Goal: Information Seeking & Learning: Learn about a topic

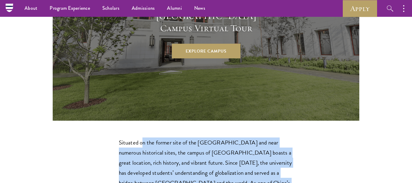
drag, startPoint x: 143, startPoint y: 82, endPoint x: 188, endPoint y: 148, distance: 79.8
click at [188, 148] on p "Situated on the former site of the [GEOGRAPHIC_DATA] and near numerous historic…" at bounding box center [206, 173] width 175 height 71
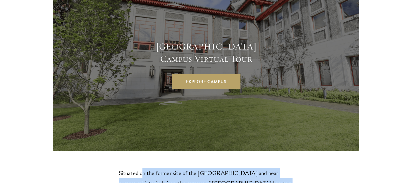
scroll to position [1679, 0]
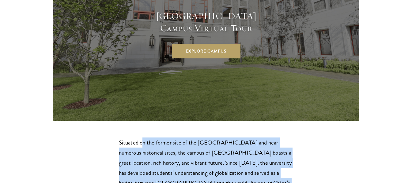
click at [213, 138] on p "Situated on the former site of the [GEOGRAPHIC_DATA] and near numerous historic…" at bounding box center [206, 173] width 175 height 71
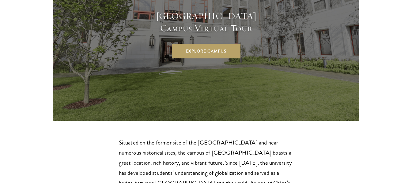
click at [244, 138] on p "Situated on the former site of the [GEOGRAPHIC_DATA] and near numerous historic…" at bounding box center [206, 173] width 175 height 71
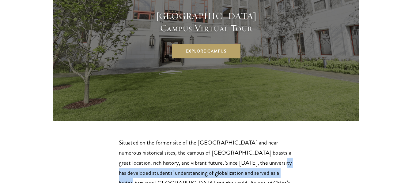
drag, startPoint x: 244, startPoint y: 106, endPoint x: 248, endPoint y: 120, distance: 14.9
click at [248, 138] on p "Situated on the former site of the [GEOGRAPHIC_DATA] and near numerous historic…" at bounding box center [206, 173] width 175 height 71
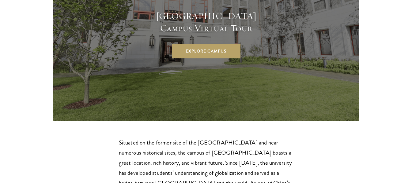
click at [210, 138] on p "Situated on the former site of the [GEOGRAPHIC_DATA] and near numerous historic…" at bounding box center [206, 173] width 175 height 71
click at [126, 138] on p "Situated on the former site of the [GEOGRAPHIC_DATA] and near numerous historic…" at bounding box center [206, 173] width 175 height 71
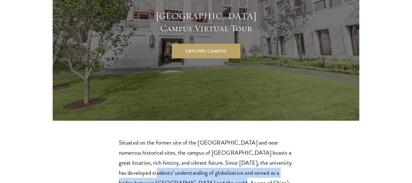
drag, startPoint x: 126, startPoint y: 116, endPoint x: 174, endPoint y: 122, distance: 48.2
click at [174, 138] on p "Situated on the former site of the [GEOGRAPHIC_DATA] and near numerous historic…" at bounding box center [206, 173] width 175 height 71
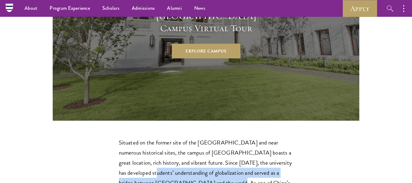
copy p "developed students’ understanding of globalization and served as a bridge betwe…"
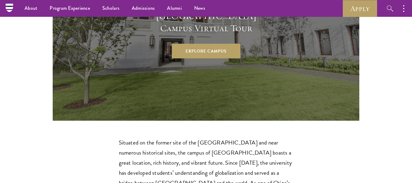
click at [210, 138] on p "Situated on the former site of the [GEOGRAPHIC_DATA] and near numerous historic…" at bounding box center [206, 173] width 175 height 71
click at [257, 138] on p "Situated on the former site of the [GEOGRAPHIC_DATA] and near numerous historic…" at bounding box center [206, 173] width 175 height 71
drag, startPoint x: 257, startPoint y: 138, endPoint x: 254, endPoint y: 144, distance: 6.9
click at [254, 144] on p "Situated on the former site of the [GEOGRAPHIC_DATA] and near numerous historic…" at bounding box center [206, 173] width 175 height 71
copy div "cultivating the next generation of world leaders."
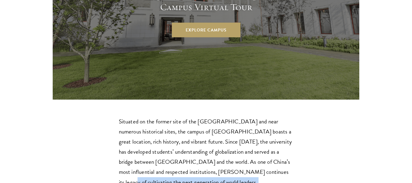
scroll to position [1709, 0]
